Goal: Task Accomplishment & Management: Manage account settings

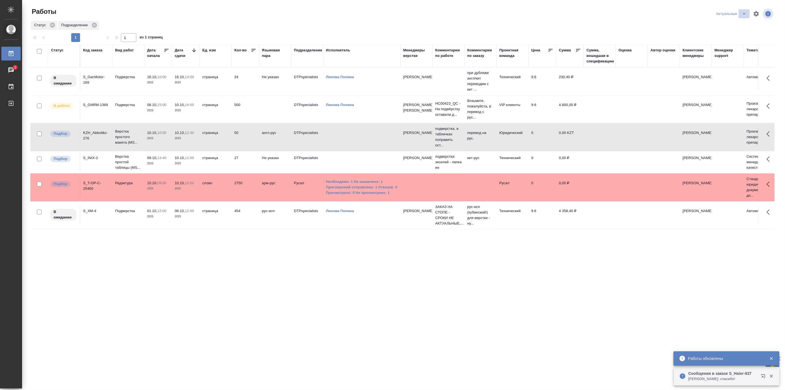
click at [744, 15] on icon "split button" at bounding box center [744, 13] width 7 height 7
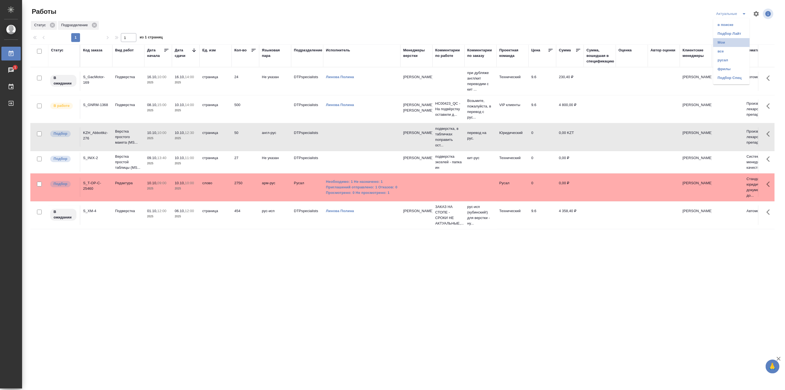
click at [729, 39] on li "Мои" at bounding box center [731, 42] width 36 height 9
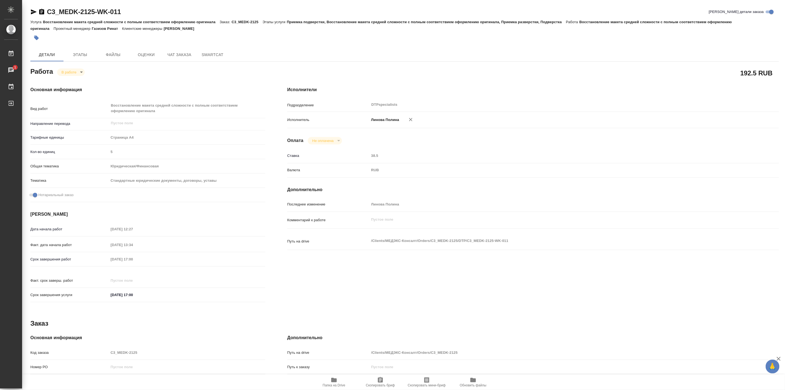
click at [332, 381] on icon "button" at bounding box center [334, 380] width 6 height 4
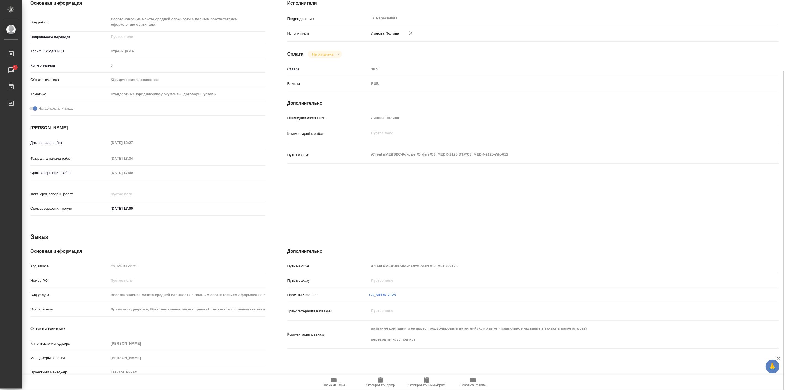
click at [519, 201] on div "Исполнители Подразделение DTPspecialists ​ Исполнитель Линова Полина Оплата Не …" at bounding box center [533, 109] width 514 height 241
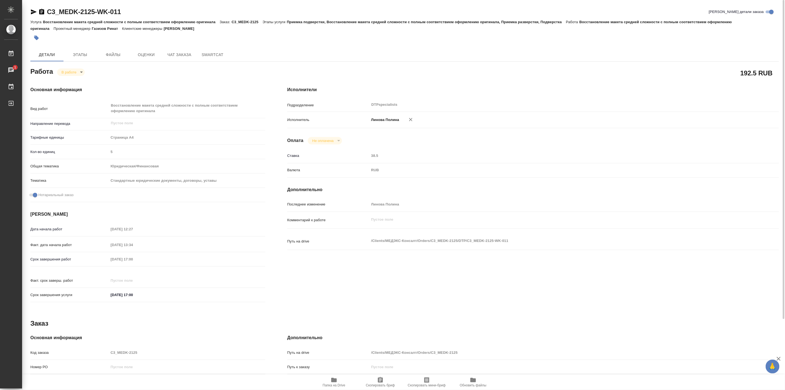
click at [74, 76] on div "Основная информация Вид работ Восстановление макета средней сложности с полным …" at bounding box center [147, 195] width 257 height 241
click at [72, 72] on body "🙏 .cls-1 fill:#fff; AWATERA Linova Polina Работы 1 Чаты График Выйти C3_MEDK-21…" at bounding box center [392, 195] width 785 height 390
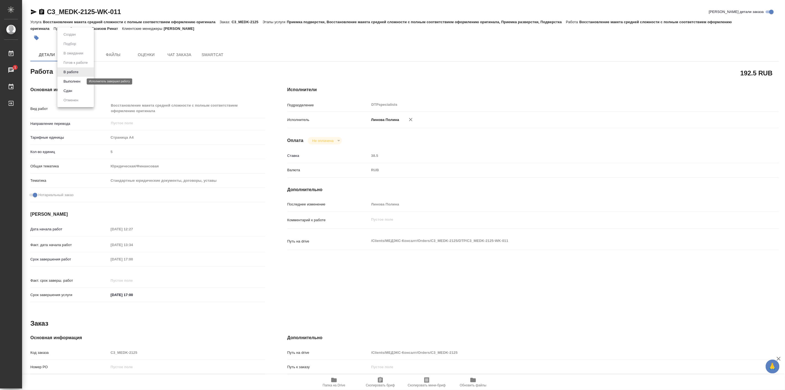
click at [77, 81] on button "Выполнен" at bounding box center [72, 81] width 20 height 6
type textarea "x"
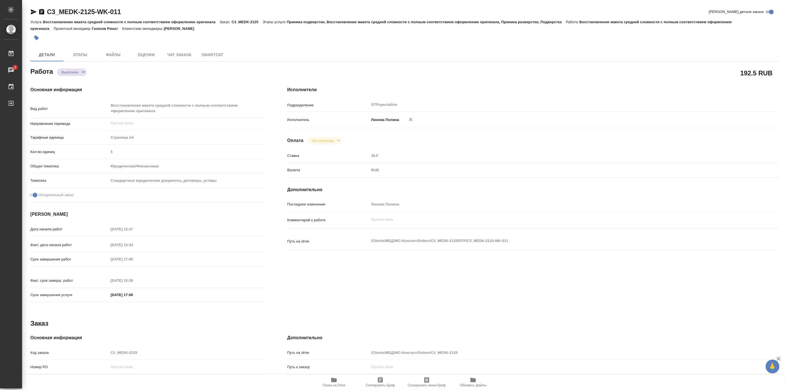
type textarea "x"
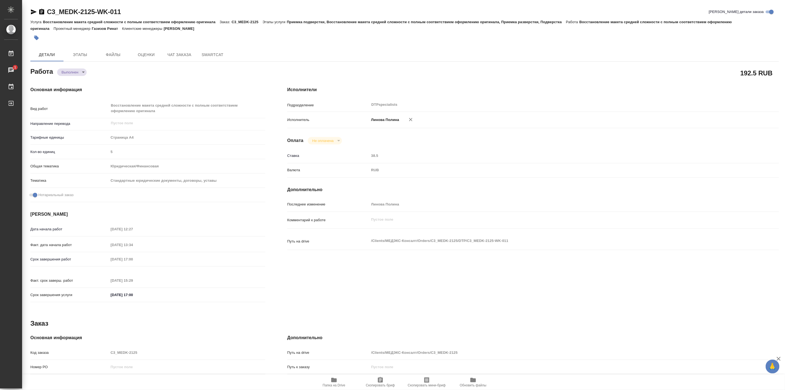
type textarea "x"
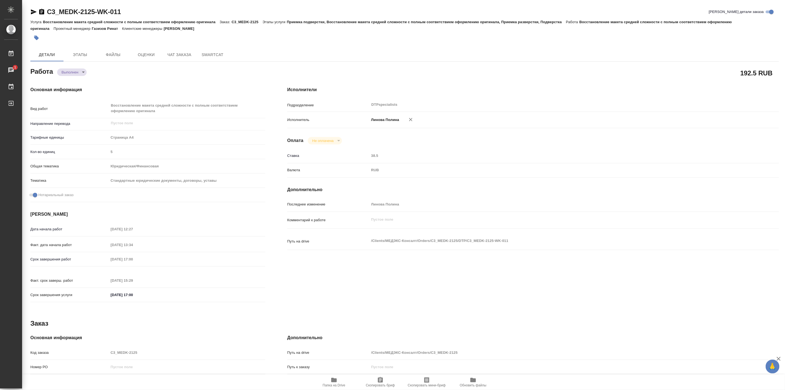
type textarea "x"
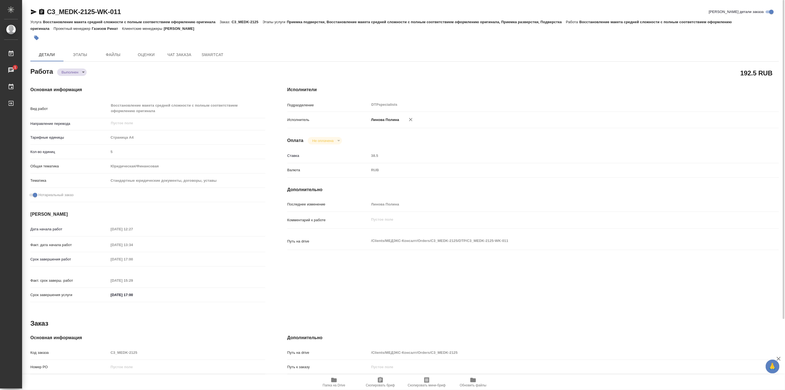
type textarea "x"
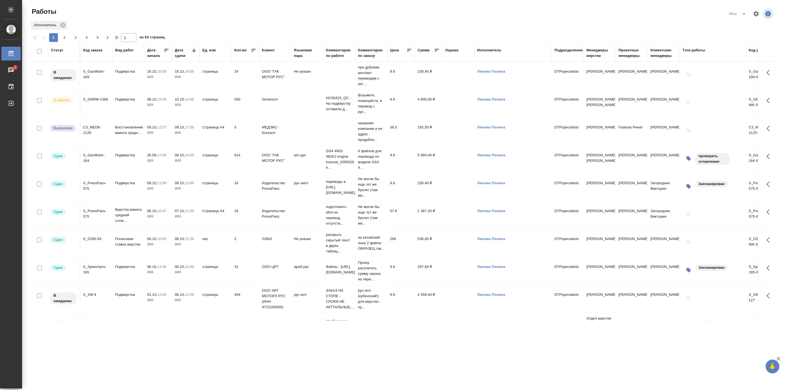
click at [689, 131] on icon "button" at bounding box center [689, 130] width 5 height 5
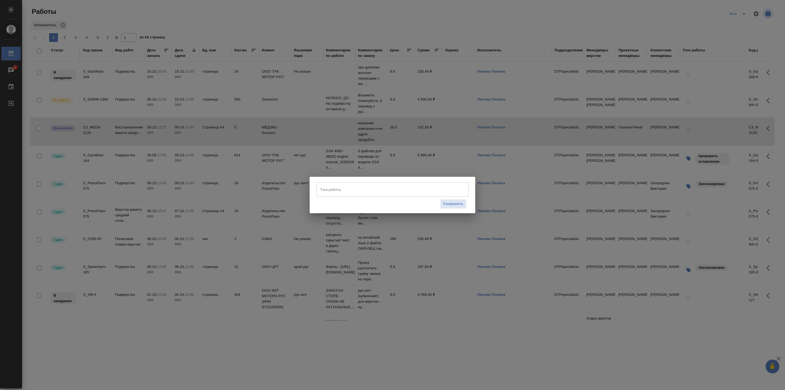
click at [371, 186] on input "Тэги работы" at bounding box center [387, 189] width 137 height 9
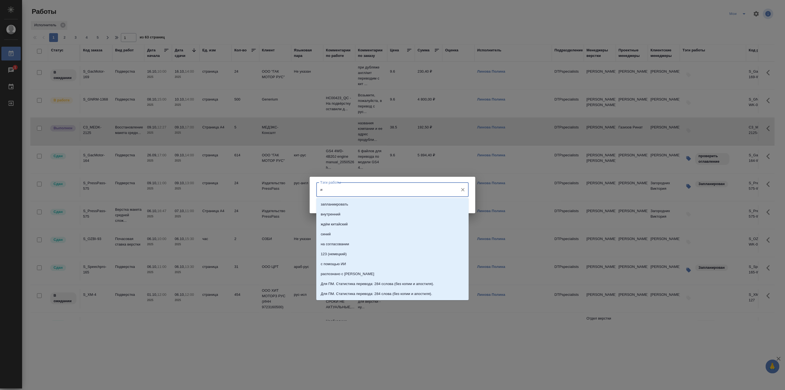
type input "ии"
click at [352, 275] on li "распознано с ИИ" at bounding box center [392, 274] width 152 height 10
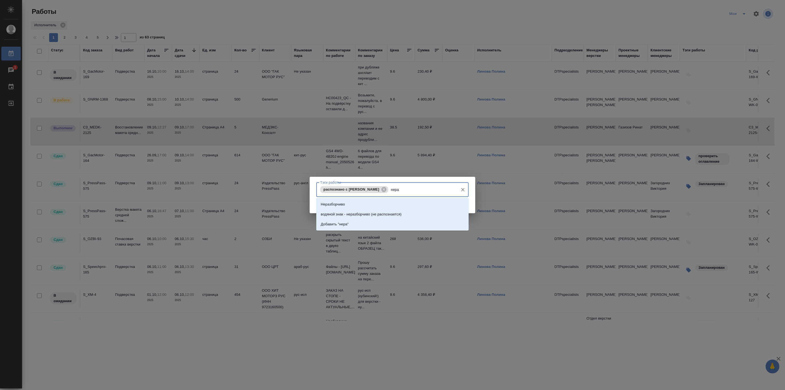
type input "нераз"
click at [341, 203] on p "Неразборчиво" at bounding box center [333, 205] width 24 height 6
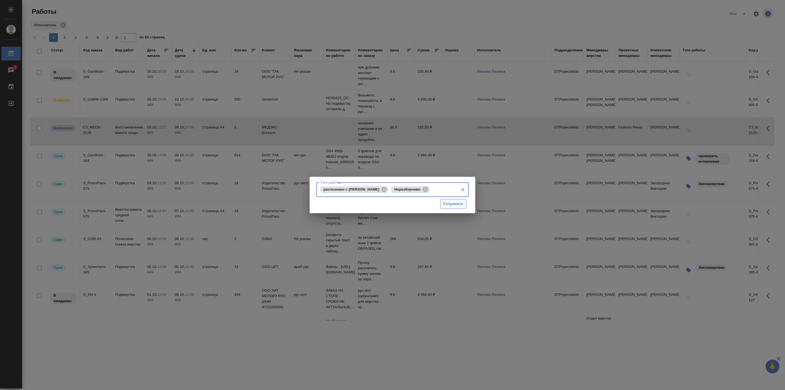
click at [451, 202] on span "Сохранить" at bounding box center [453, 204] width 20 height 6
